Goal: Find contact information: Find contact information

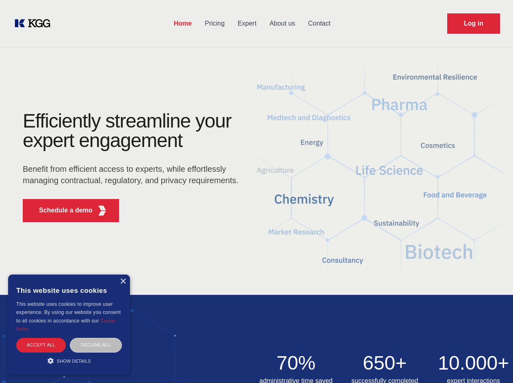
click at [256, 191] on div "Efficiently streamline your expert engagement Benefit from efficient access to …" at bounding box center [133, 169] width 247 height 117
click at [61, 211] on p "Schedule a demo" at bounding box center [66, 211] width 54 height 10
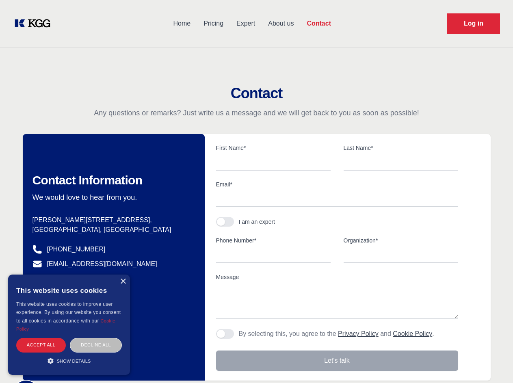
click at [123, 282] on div "× This website uses cookies This website uses cookies to improve user experienc…" at bounding box center [69, 325] width 122 height 100
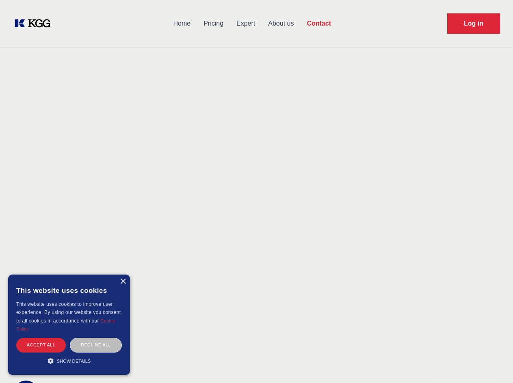
click at [41, 345] on div "Accept all" at bounding box center [41, 345] width 50 height 14
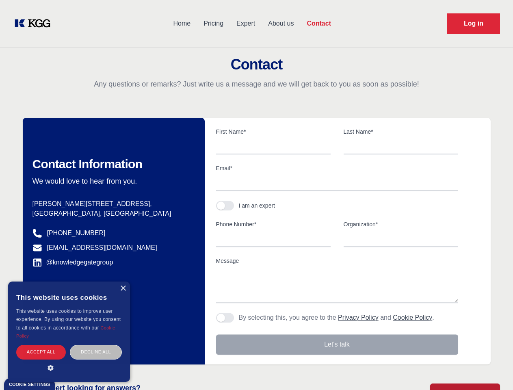
click at [96, 345] on div "Contact Information We would love to hear from you. Postal address [PERSON_NAME…" at bounding box center [114, 241] width 182 height 247
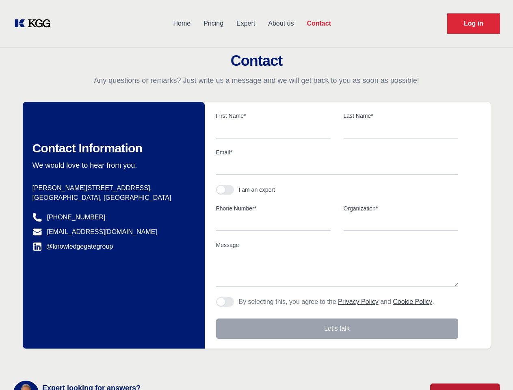
click at [69, 361] on main "Contact Any questions or remarks? Just write us a message and we will get back …" at bounding box center [256, 211] width 513 height 423
